Goal: Information Seeking & Learning: Learn about a topic

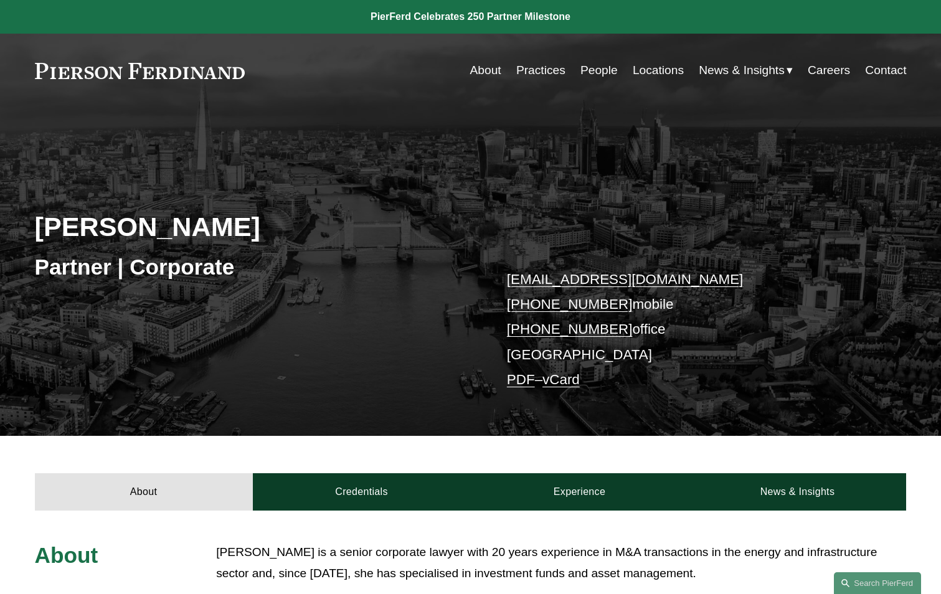
click at [108, 75] on link at bounding box center [140, 71] width 210 height 16
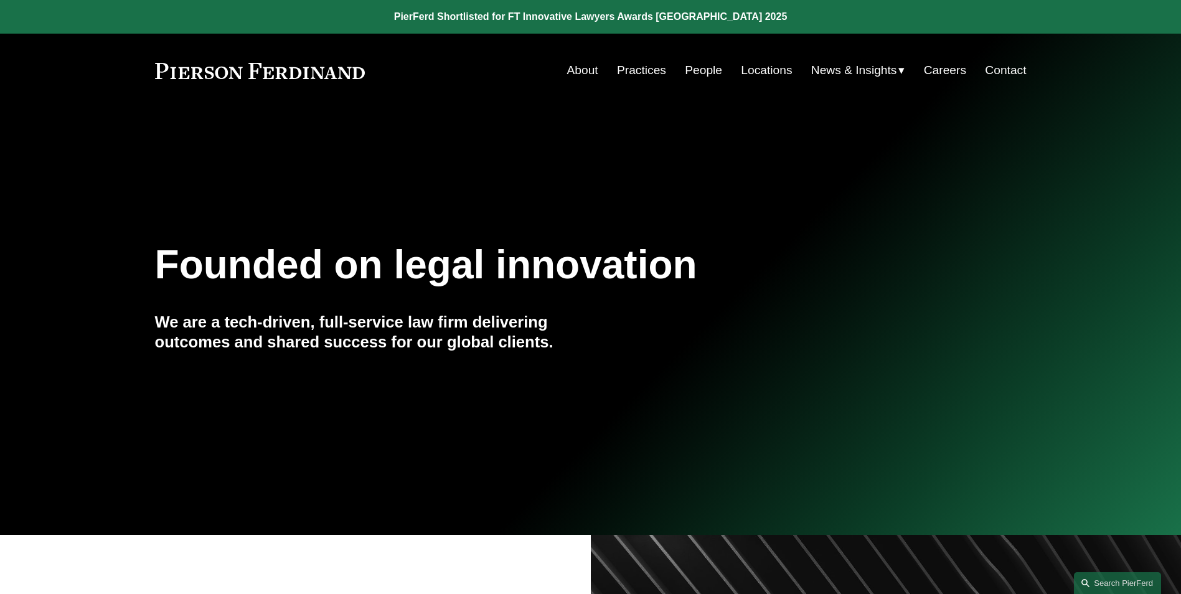
click at [562, 11] on link at bounding box center [590, 17] width 1181 height 34
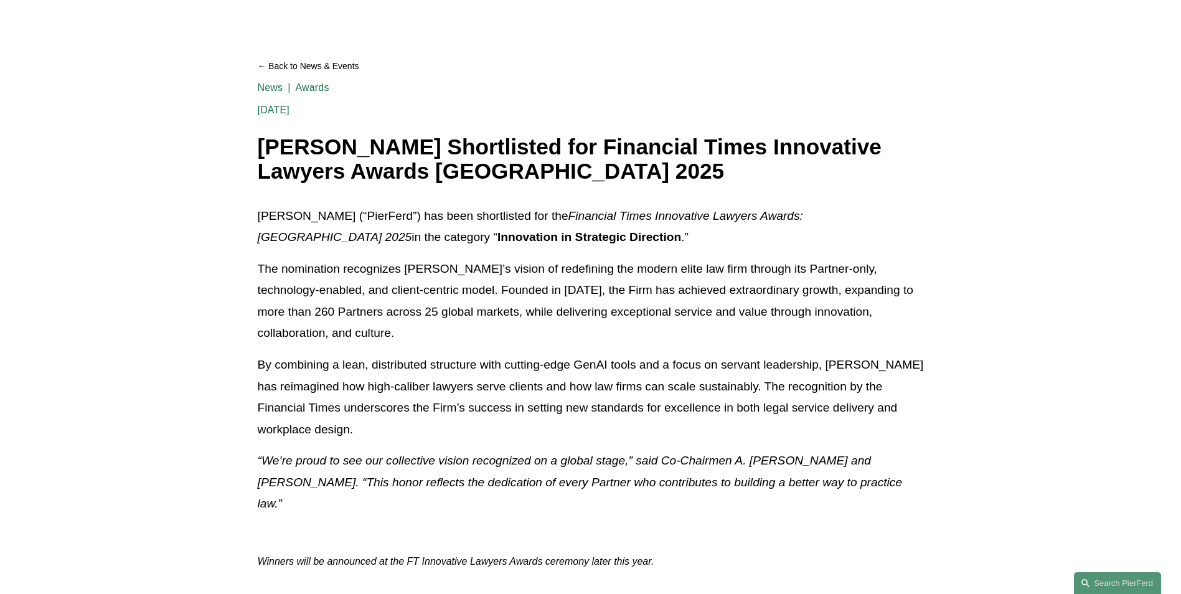
scroll to position [187, 0]
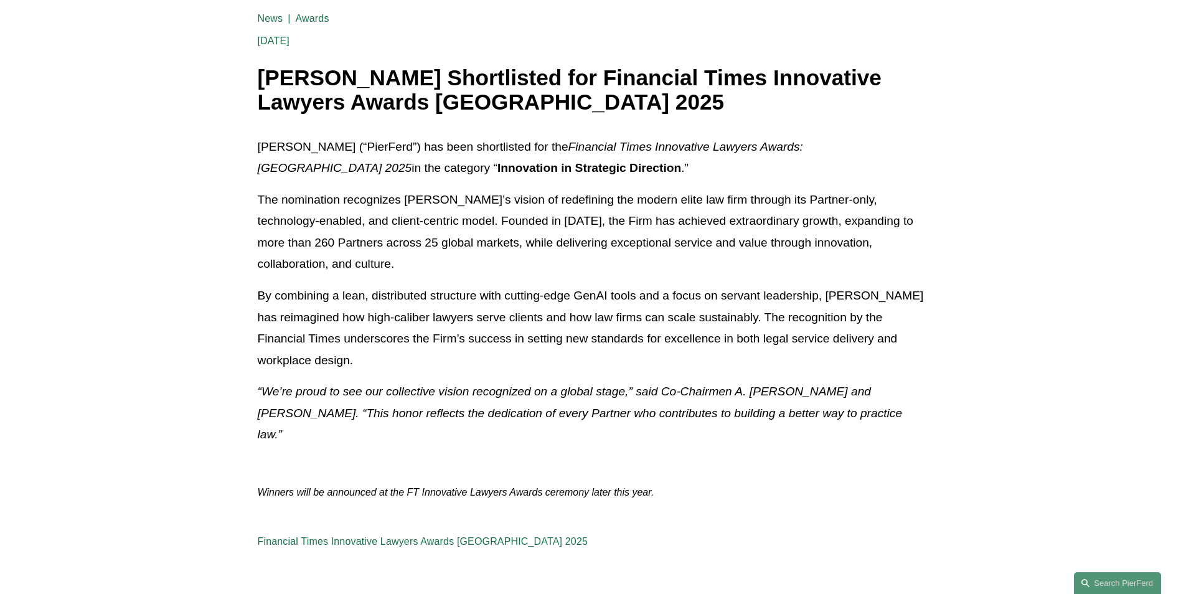
drag, startPoint x: 890, startPoint y: 418, endPoint x: 198, endPoint y: 385, distance: 692.6
click at [198, 385] on article "Back to News & Events Pierson Ferdinand Shortlisted for Financial Times Innovat…" at bounding box center [590, 269] width 1181 height 697
drag, startPoint x: 198, startPoint y: 385, endPoint x: 285, endPoint y: 437, distance: 101.1
click at [285, 456] on p at bounding box center [591, 465] width 666 height 18
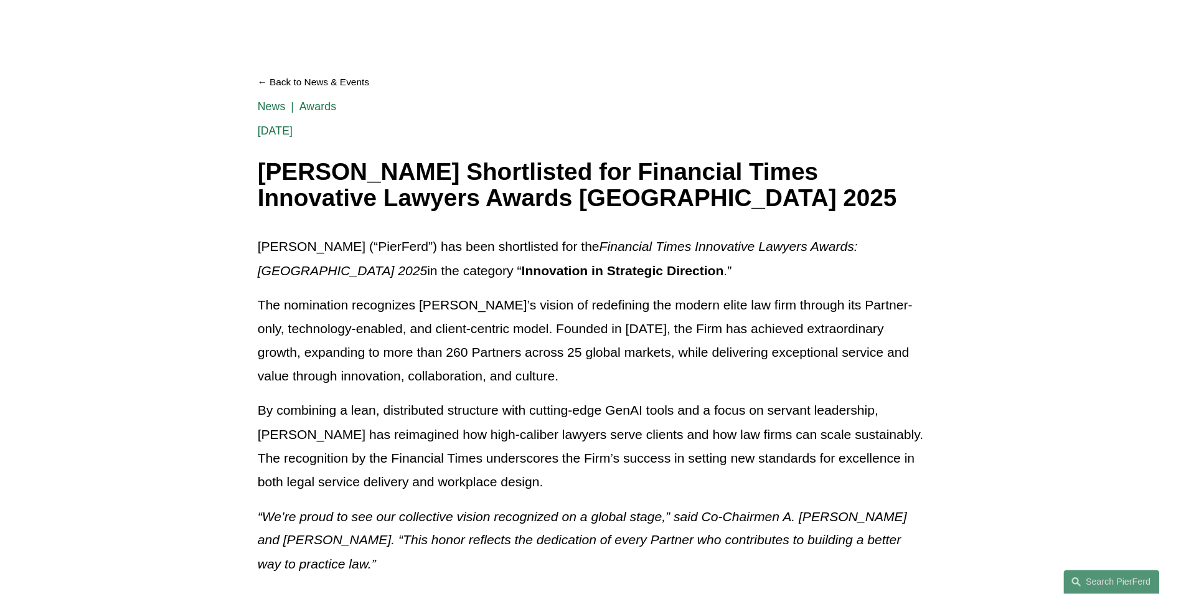
scroll to position [103, 0]
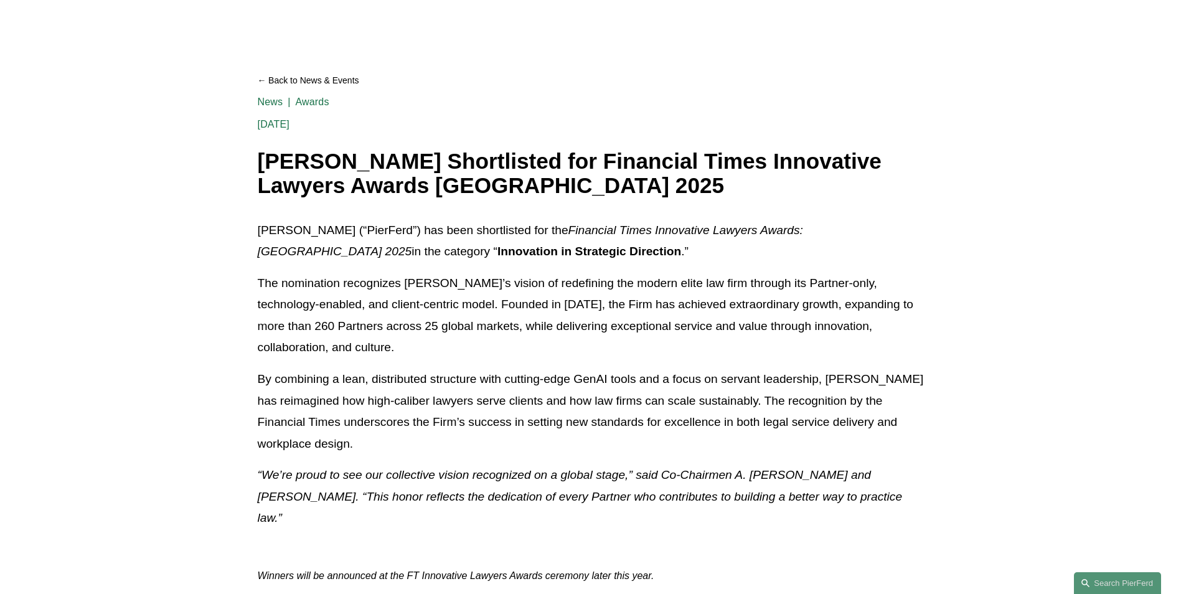
drag, startPoint x: 738, startPoint y: 0, endPoint x: 468, endPoint y: 372, distance: 459.9
click at [468, 372] on p "By combining a lean, distributed structure with cutting-edge GenAI tools and a …" at bounding box center [591, 412] width 666 height 86
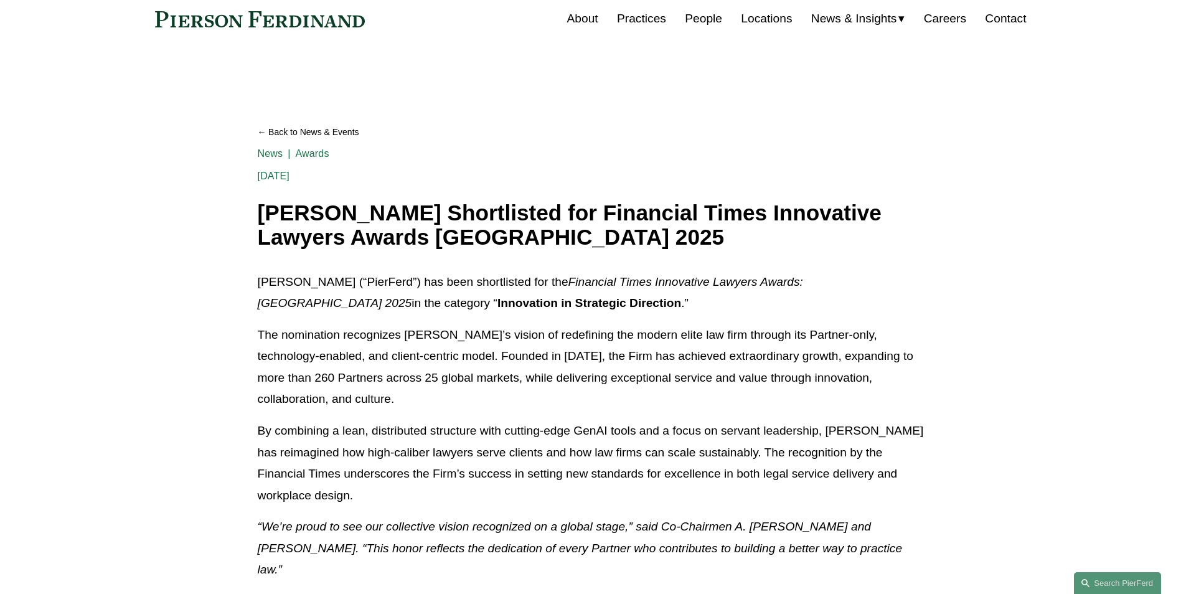
scroll to position [0, 0]
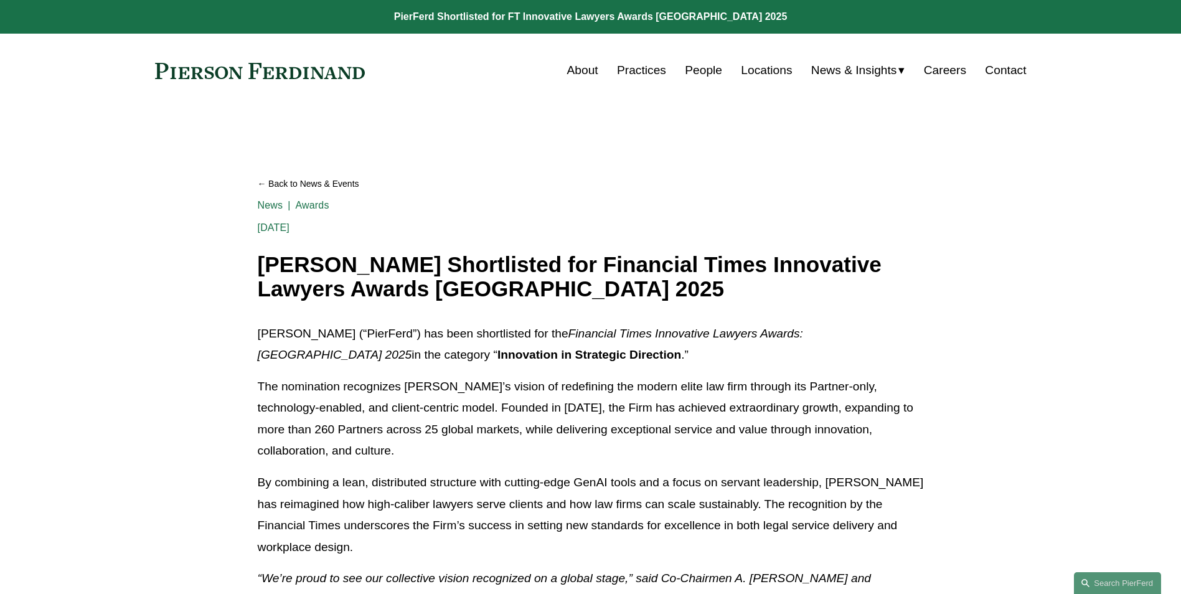
click at [184, 70] on link at bounding box center [260, 71] width 210 height 16
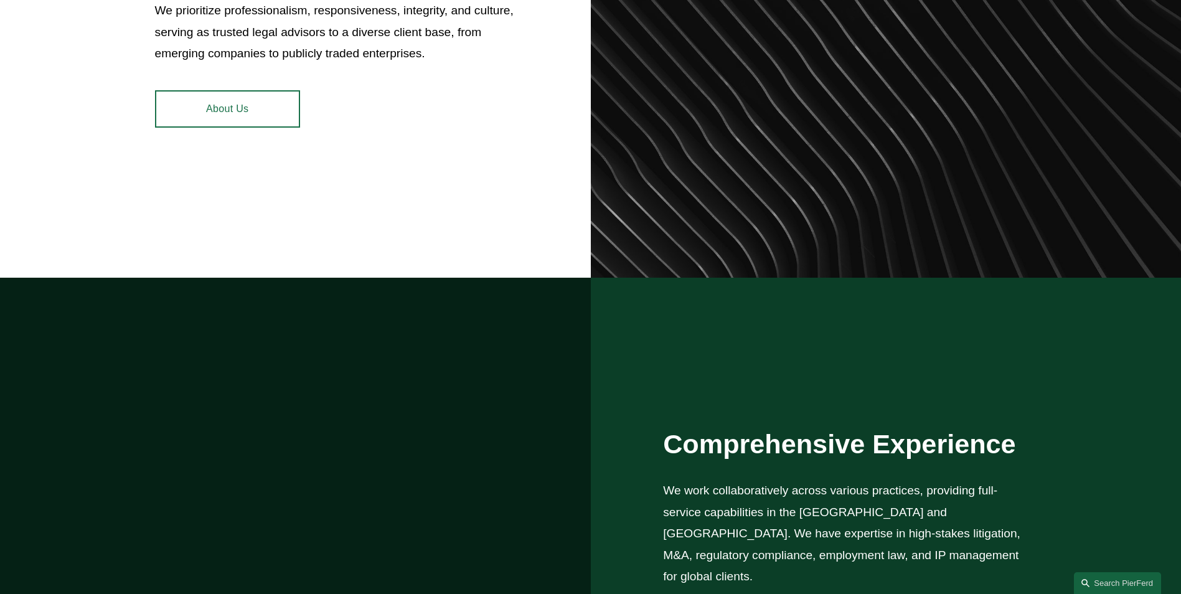
scroll to position [747, 0]
